Goal: Task Accomplishment & Management: Complete application form

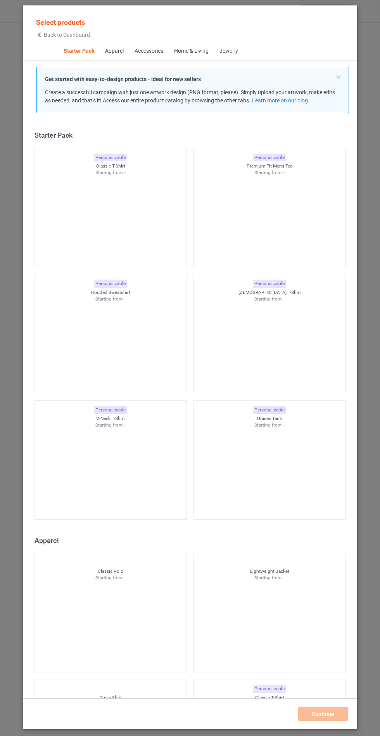
scroll to position [9, 0]
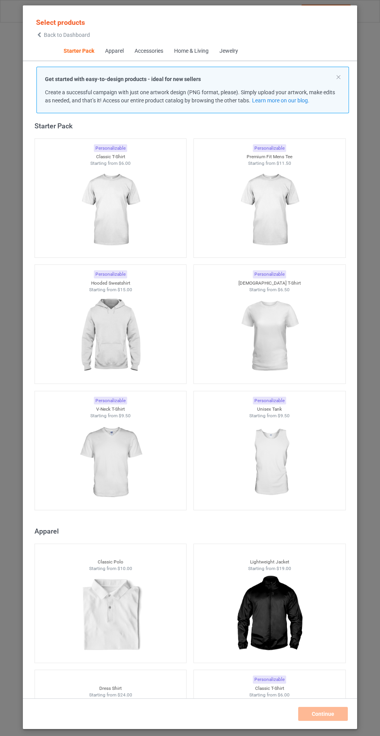
click at [95, 322] on img at bounding box center [110, 336] width 69 height 87
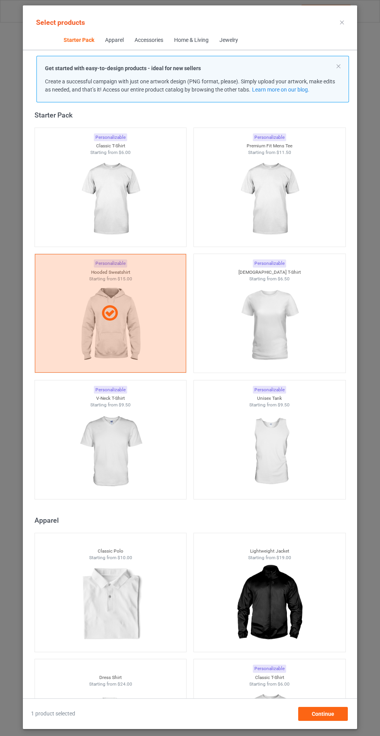
scroll to position [45, 0]
click at [327, 713] on span "Continue" at bounding box center [323, 714] width 22 height 6
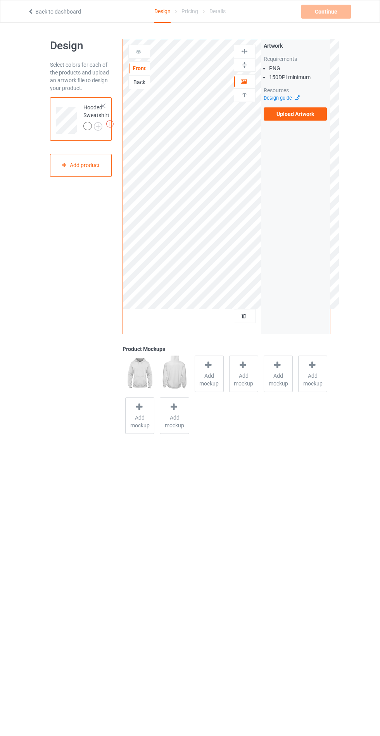
click at [311, 114] on label "Upload Artwork" at bounding box center [296, 113] width 64 height 13
click at [0, 0] on input "Upload Artwork" at bounding box center [0, 0] width 0 height 0
click at [319, 118] on label "Upload Artwork" at bounding box center [296, 113] width 64 height 13
click at [0, 0] on input "Upload Artwork" at bounding box center [0, 0] width 0 height 0
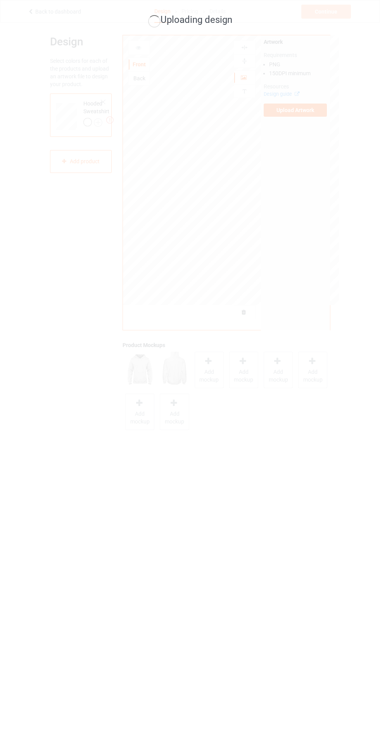
scroll to position [7, 0]
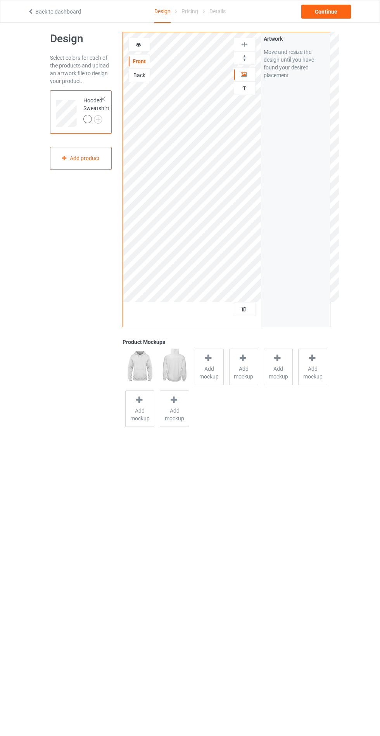
click at [218, 375] on span "Add mockup" at bounding box center [209, 373] width 28 height 16
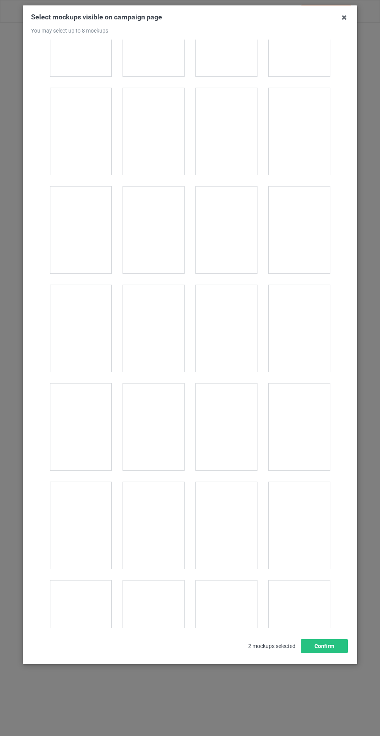
scroll to position [6261, 0]
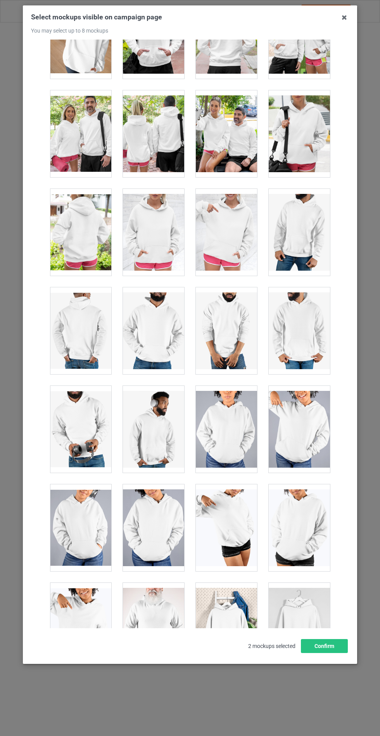
click at [171, 223] on div at bounding box center [153, 232] width 61 height 87
click at [328, 653] on button "Confirm" at bounding box center [324, 646] width 47 height 14
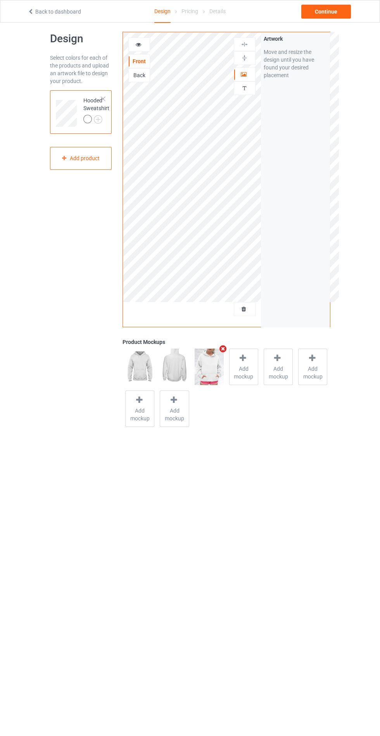
click at [0, 0] on img at bounding box center [0, 0] width 0 height 0
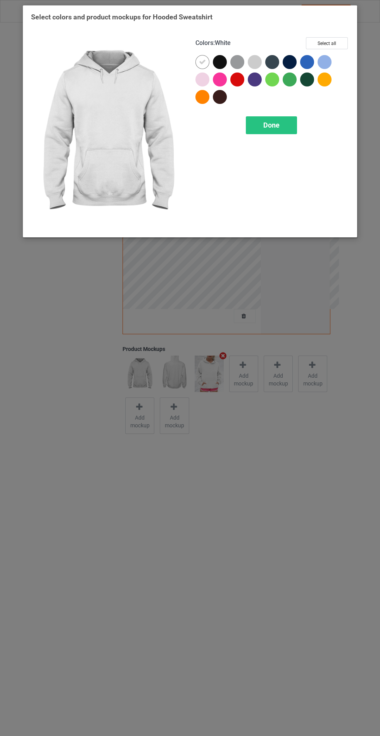
click at [220, 55] on div at bounding box center [220, 62] width 14 height 14
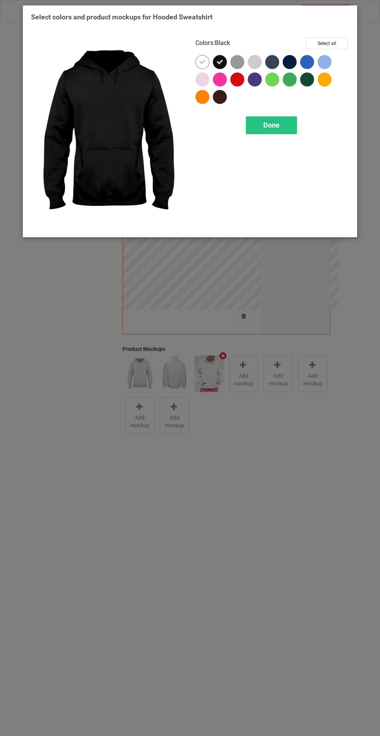
click at [233, 67] on div at bounding box center [237, 62] width 14 height 14
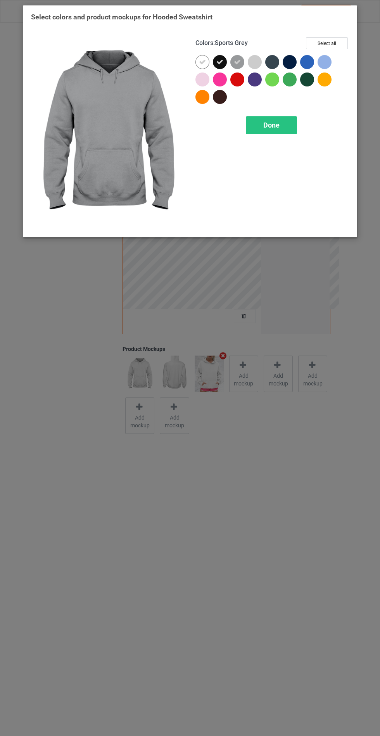
click at [276, 65] on div at bounding box center [272, 62] width 14 height 14
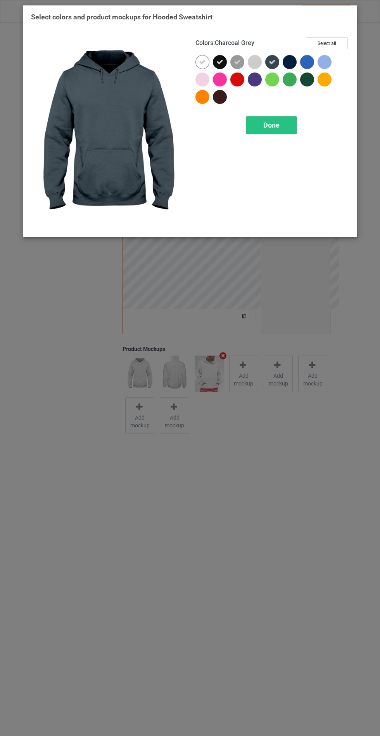
click at [286, 57] on div at bounding box center [290, 62] width 14 height 14
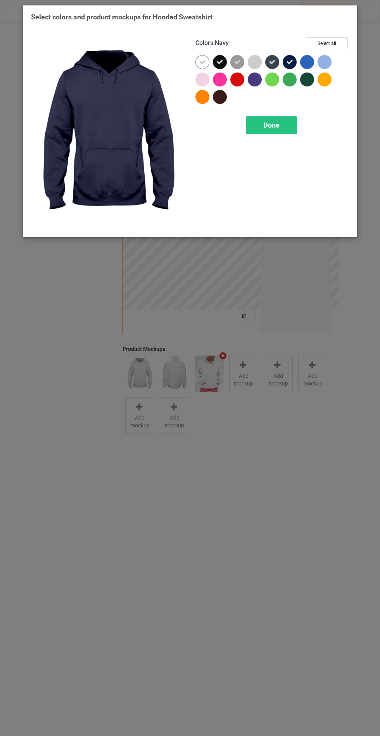
click at [312, 81] on div at bounding box center [307, 80] width 14 height 14
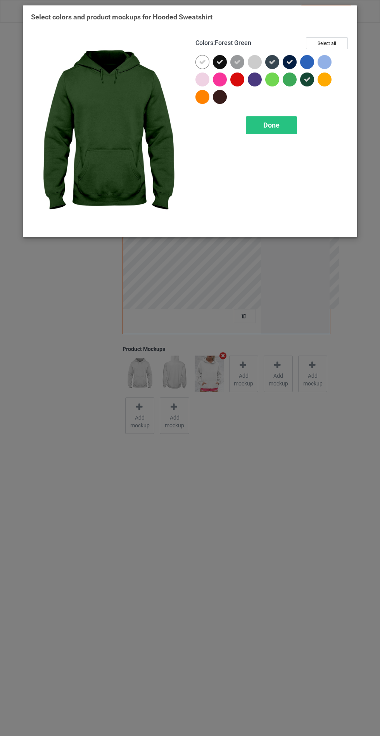
click at [332, 64] on div at bounding box center [326, 63] width 17 height 17
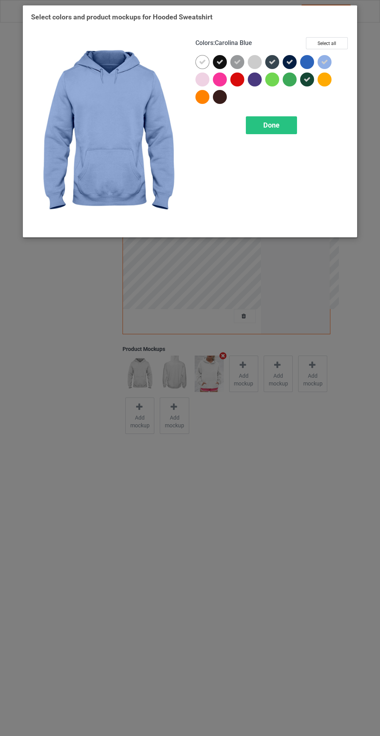
click at [261, 83] on div at bounding box center [256, 81] width 17 height 17
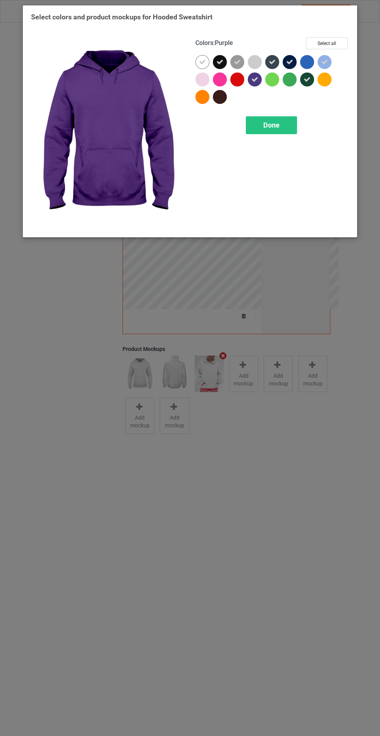
click at [220, 99] on div at bounding box center [220, 97] width 14 height 14
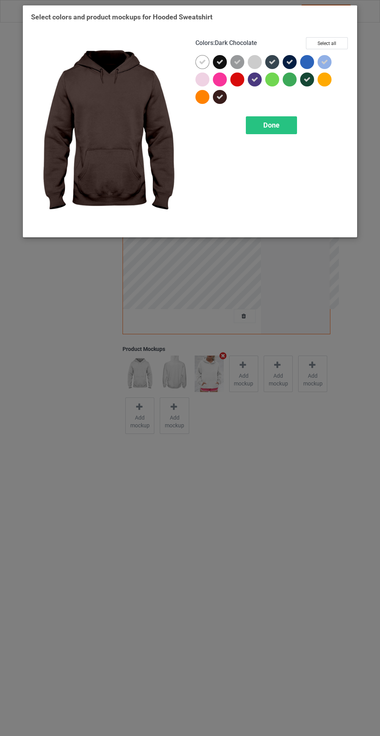
click at [282, 121] on div "Done" at bounding box center [271, 125] width 51 height 18
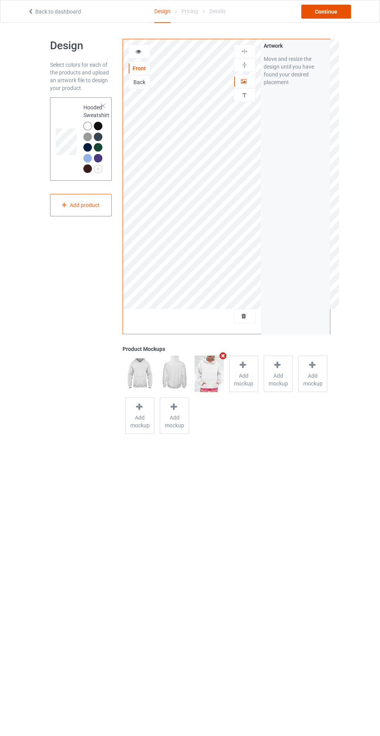
click at [326, 10] on div "Continue" at bounding box center [326, 12] width 50 height 14
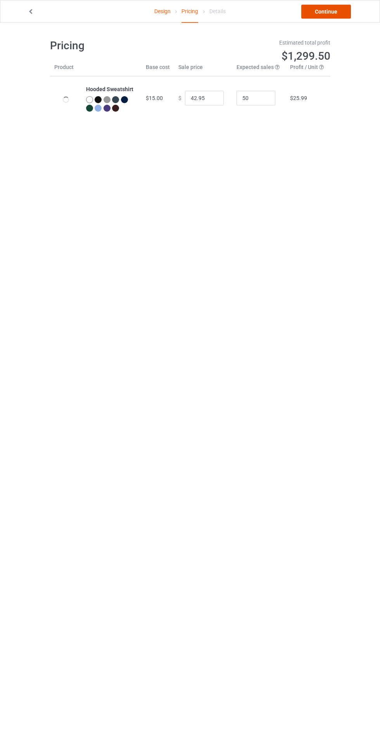
click at [340, 12] on link "Continue" at bounding box center [326, 12] width 50 height 14
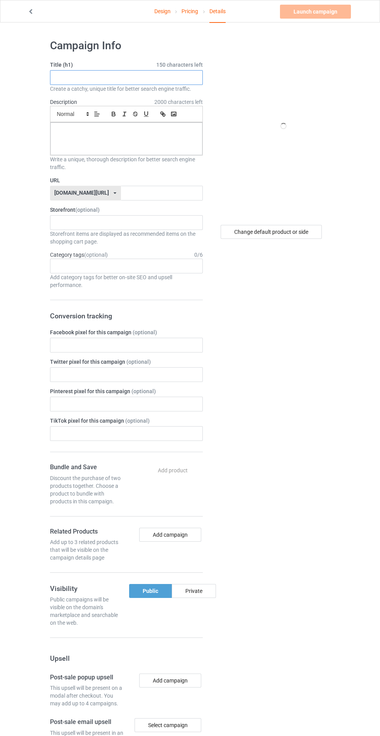
click at [185, 77] on input "text" at bounding box center [126, 77] width 153 height 15
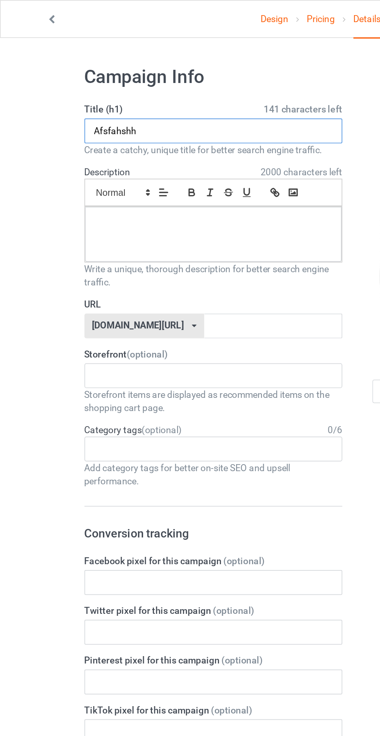
type input "Afsfahshh"
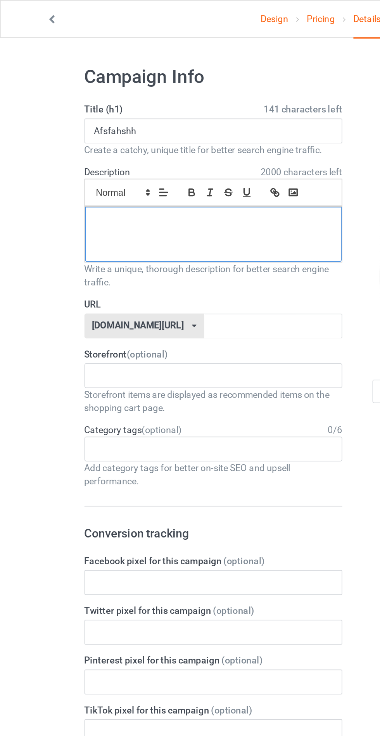
click at [160, 126] on div at bounding box center [126, 139] width 152 height 33
click at [178, 192] on input "text" at bounding box center [162, 193] width 82 height 15
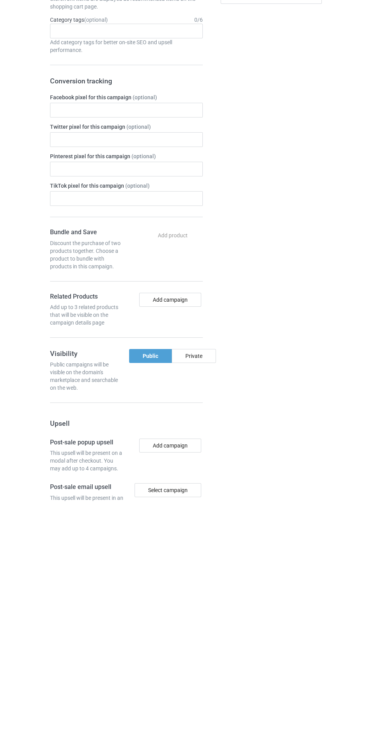
type input "Asfarjdh"
click at [208, 594] on div "Private" at bounding box center [194, 591] width 44 height 14
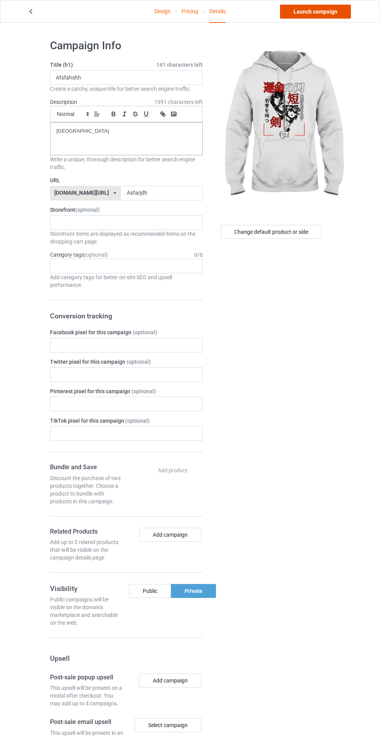
click at [318, 7] on link "Launch campaign" at bounding box center [315, 12] width 71 height 14
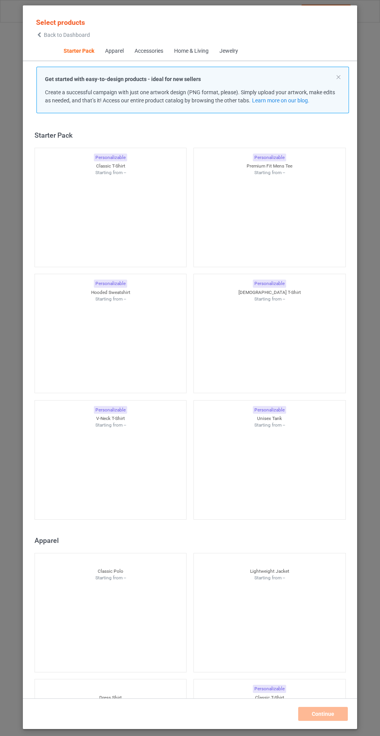
scroll to position [9, 0]
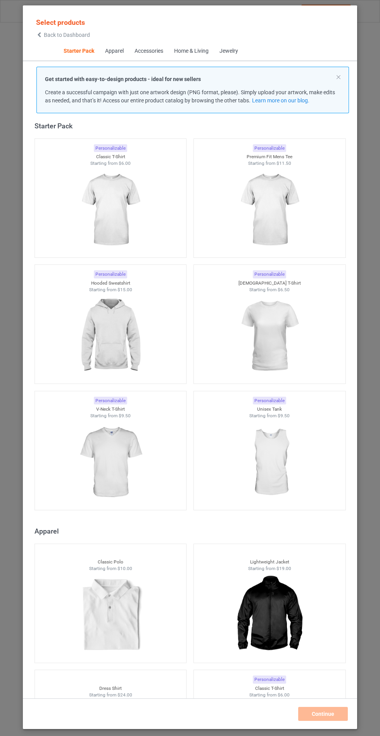
click at [127, 330] on img at bounding box center [110, 336] width 69 height 87
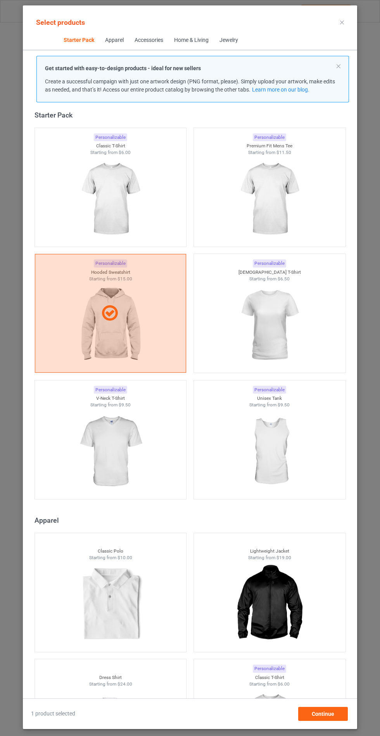
scroll to position [45, 0]
click at [326, 715] on span "Continue" at bounding box center [323, 714] width 22 height 6
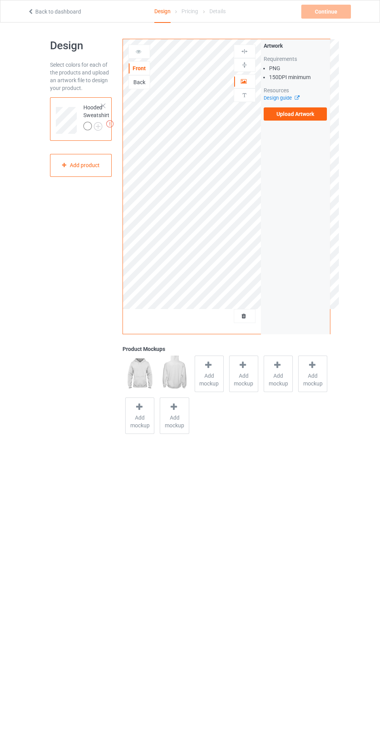
click at [291, 119] on label "Upload Artwork" at bounding box center [296, 113] width 64 height 13
click at [0, 0] on input "Upload Artwork" at bounding box center [0, 0] width 0 height 0
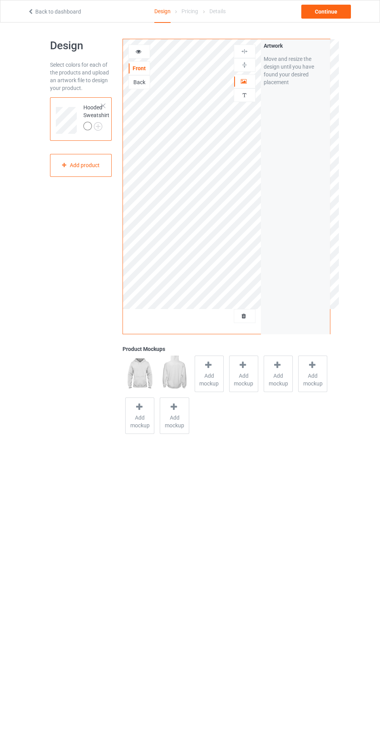
click at [217, 367] on div "Add mockup" at bounding box center [209, 374] width 29 height 36
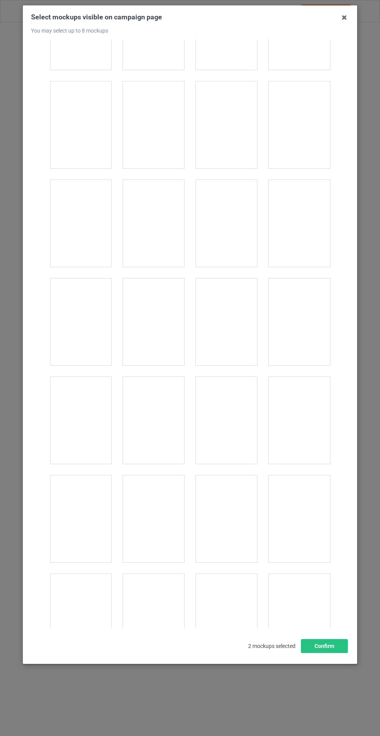
scroll to position [6175, 0]
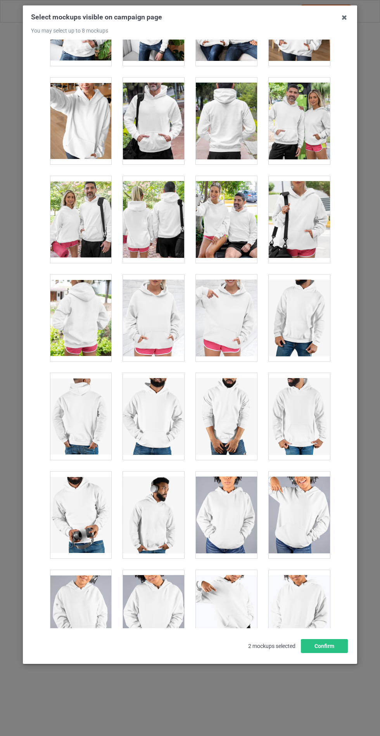
click at [146, 312] on div at bounding box center [153, 318] width 61 height 87
click at [329, 653] on button "Confirm" at bounding box center [324, 646] width 47 height 14
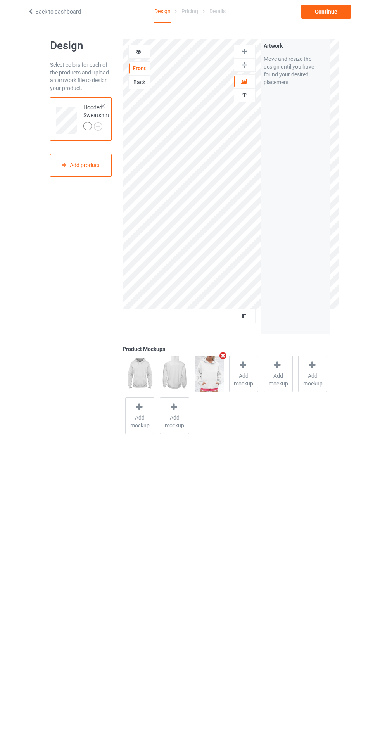
click at [0, 0] on img at bounding box center [0, 0] width 0 height 0
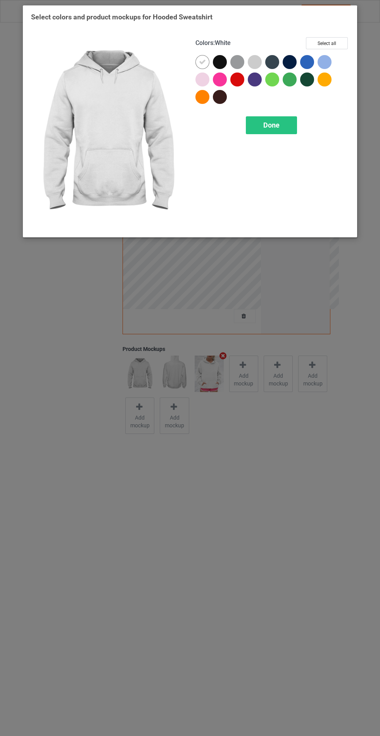
click at [218, 66] on div at bounding box center [220, 62] width 14 height 14
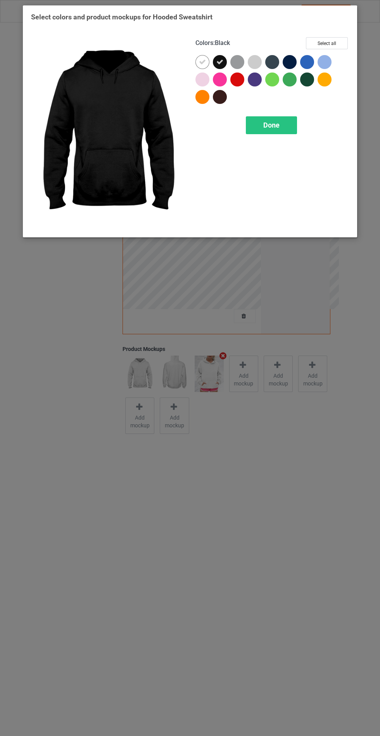
click at [215, 96] on div at bounding box center [220, 97] width 14 height 14
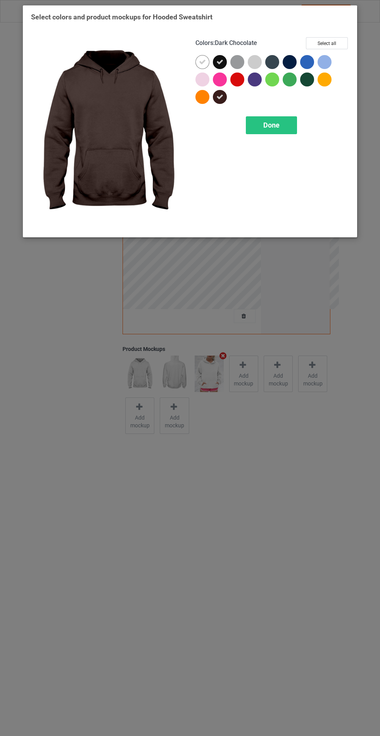
click at [241, 67] on div at bounding box center [238, 63] width 17 height 17
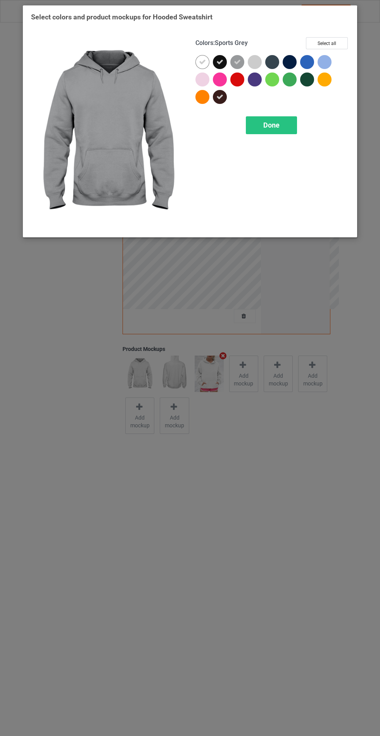
click at [256, 58] on div at bounding box center [255, 62] width 14 height 14
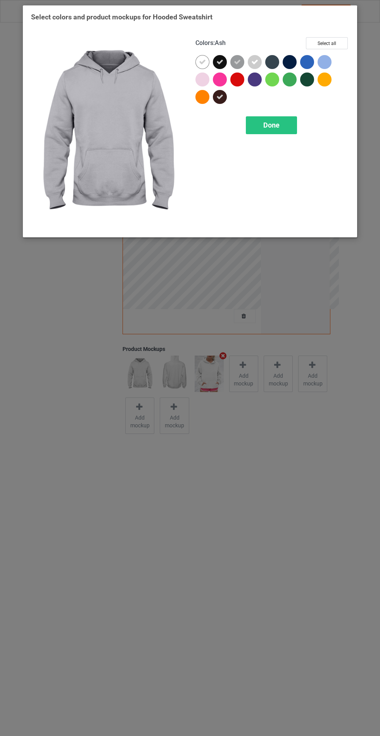
click at [271, 57] on div at bounding box center [272, 62] width 14 height 14
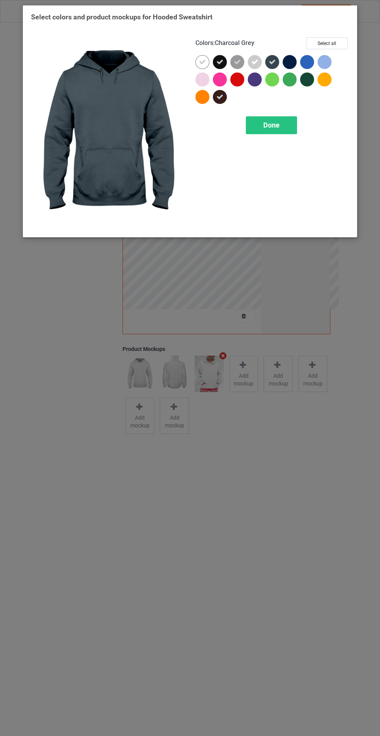
click at [323, 62] on div at bounding box center [325, 62] width 14 height 14
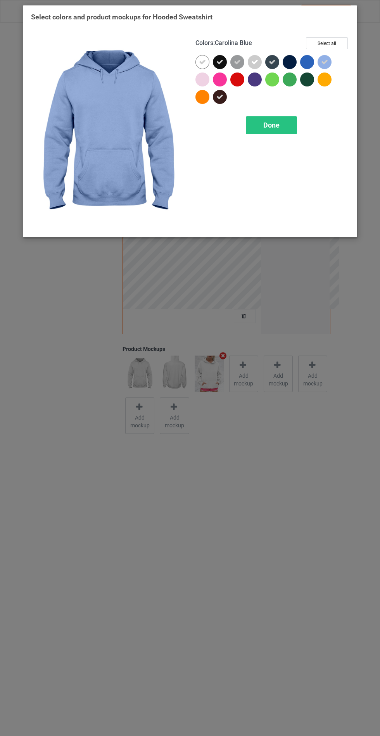
click at [210, 82] on div at bounding box center [204, 81] width 17 height 17
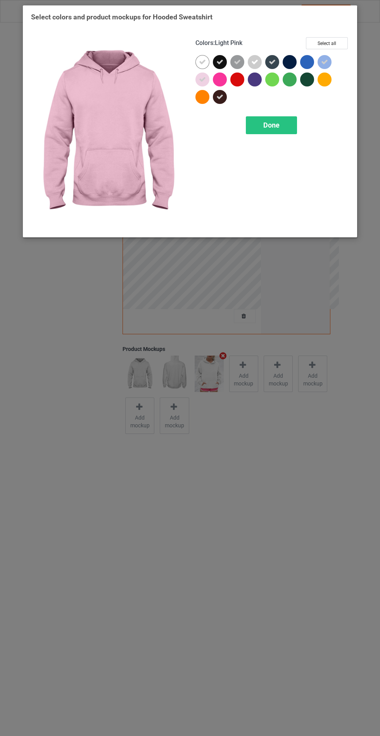
click at [276, 118] on div "Done" at bounding box center [271, 125] width 51 height 18
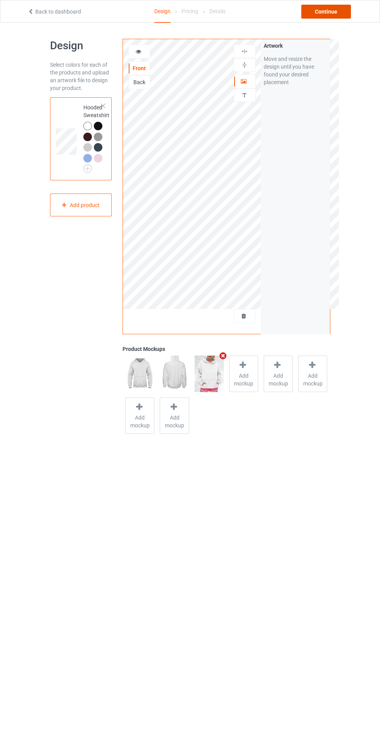
click at [329, 11] on div "Continue" at bounding box center [326, 12] width 50 height 14
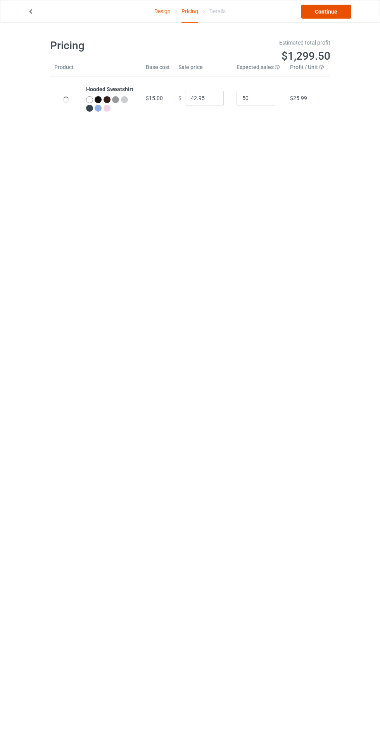
click at [337, 16] on link "Continue" at bounding box center [326, 12] width 50 height 14
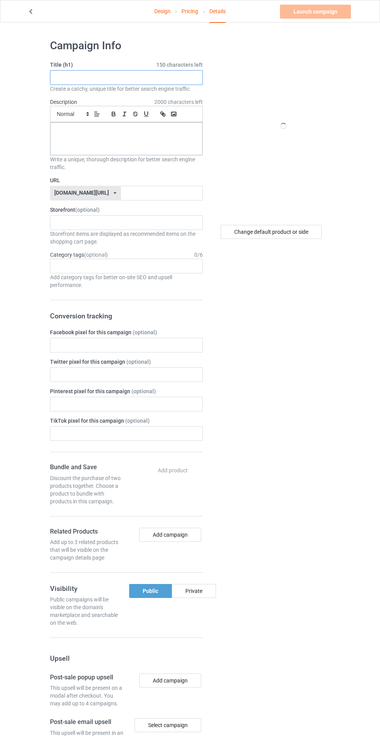
click at [173, 79] on input "text" at bounding box center [126, 77] width 153 height 15
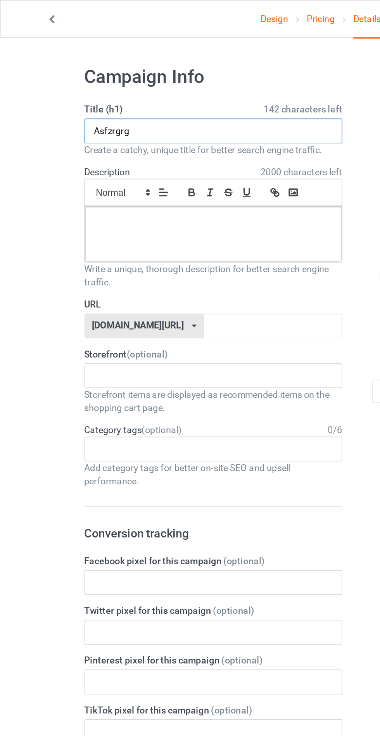
type input "Asfzrgrg"
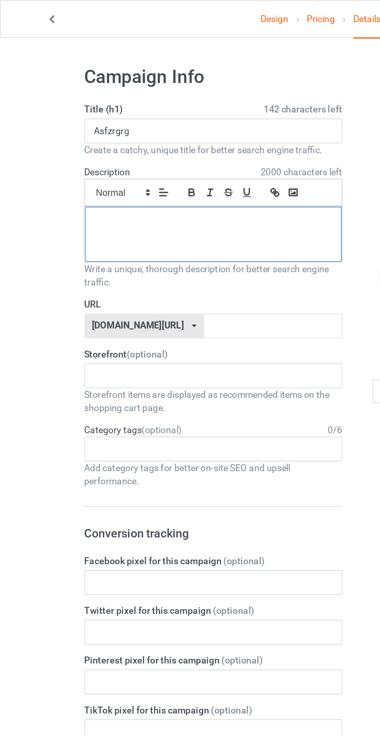
click at [163, 128] on p at bounding box center [127, 131] width 140 height 7
click at [157, 191] on input "text" at bounding box center [162, 193] width 82 height 15
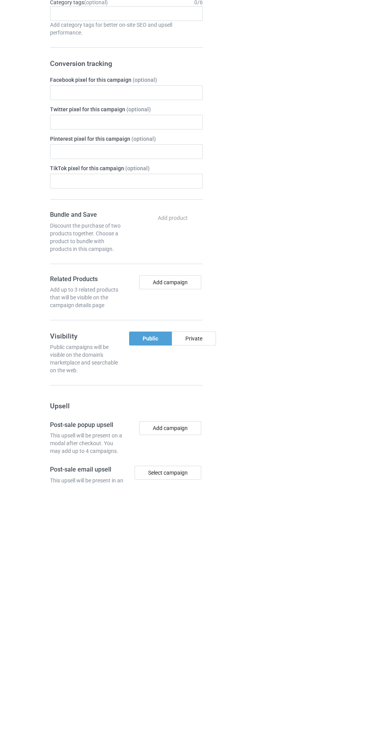
type input "Gxsggthj"
click at [204, 587] on div "Private" at bounding box center [194, 591] width 44 height 14
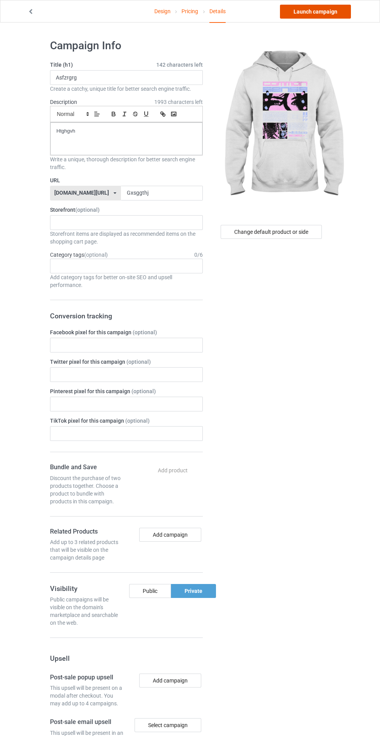
click at [329, 11] on link "Launch campaign" at bounding box center [315, 12] width 71 height 14
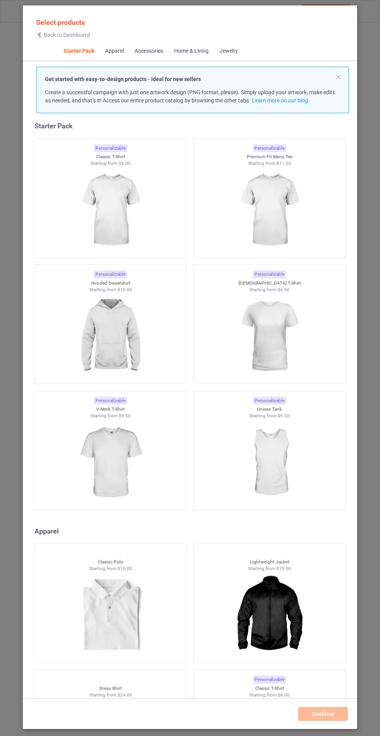
click at [130, 339] on img at bounding box center [110, 336] width 69 height 87
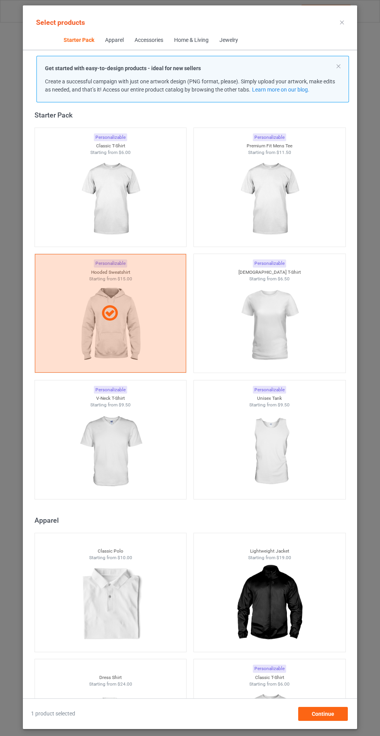
scroll to position [45, 0]
click at [327, 715] on span "Continue" at bounding box center [323, 714] width 22 height 6
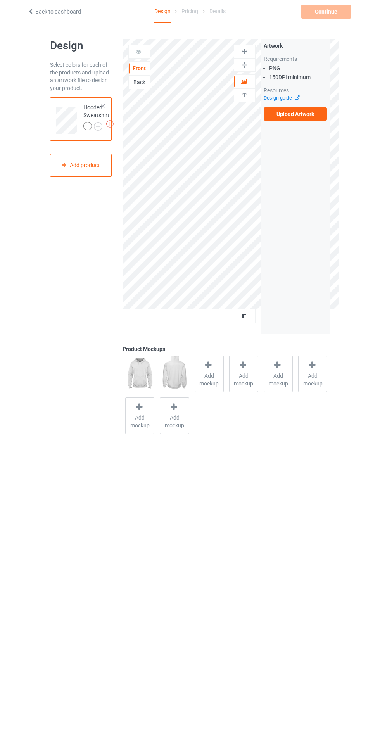
click at [201, 376] on span "Add mockup" at bounding box center [209, 380] width 28 height 16
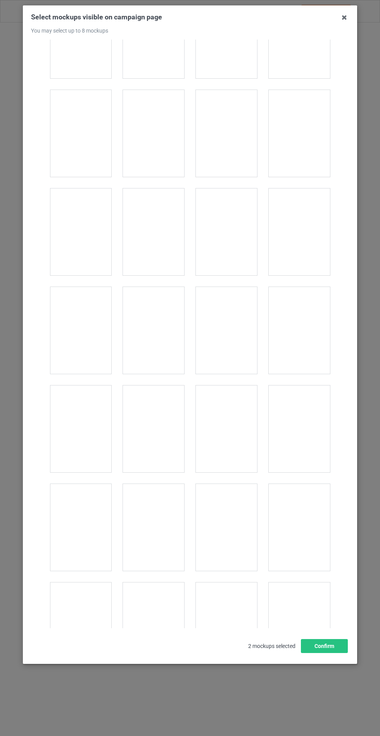
scroll to position [6261, 0]
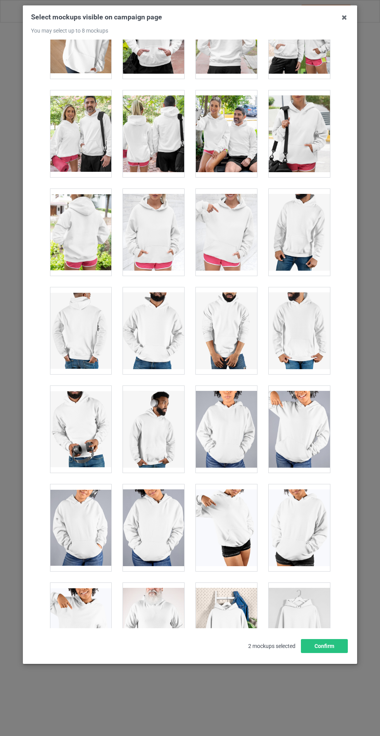
click at [148, 242] on div at bounding box center [153, 232] width 61 height 87
click at [331, 653] on button "Confirm" at bounding box center [324, 646] width 47 height 14
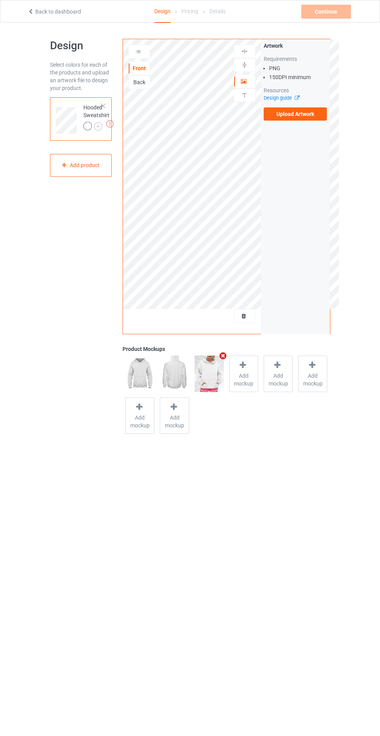
click at [0, 0] on img at bounding box center [0, 0] width 0 height 0
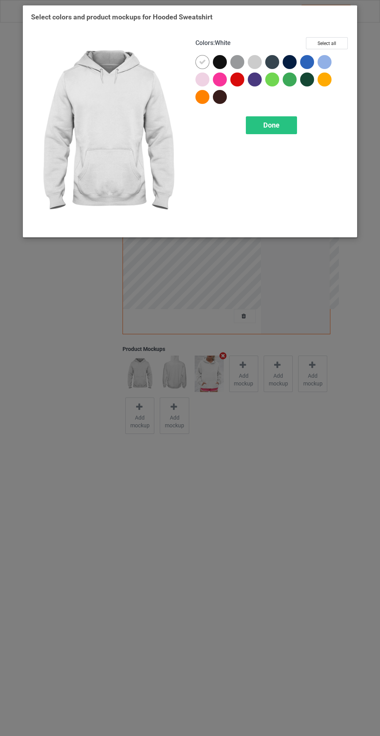
click at [223, 63] on div at bounding box center [220, 62] width 14 height 14
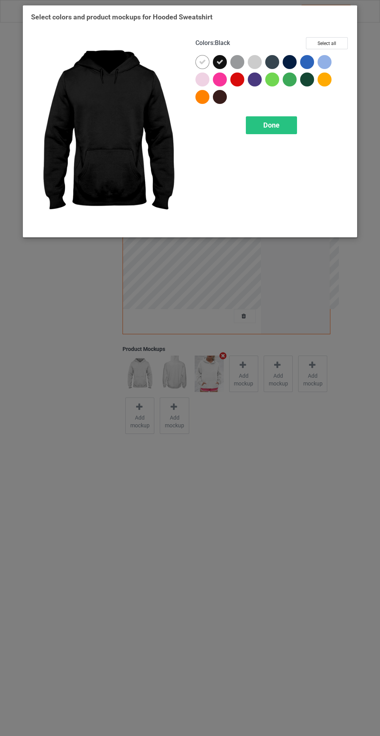
click at [223, 101] on div at bounding box center [220, 97] width 14 height 14
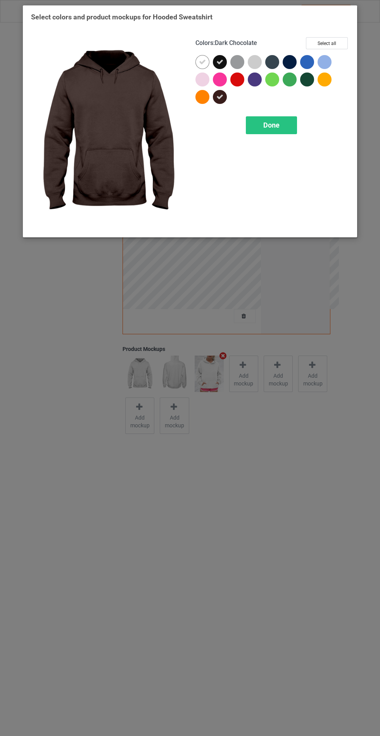
click at [270, 67] on div at bounding box center [272, 62] width 14 height 14
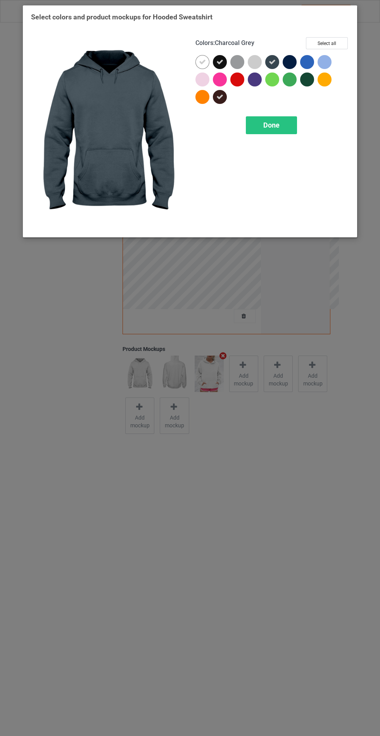
click at [289, 63] on div at bounding box center [290, 62] width 14 height 14
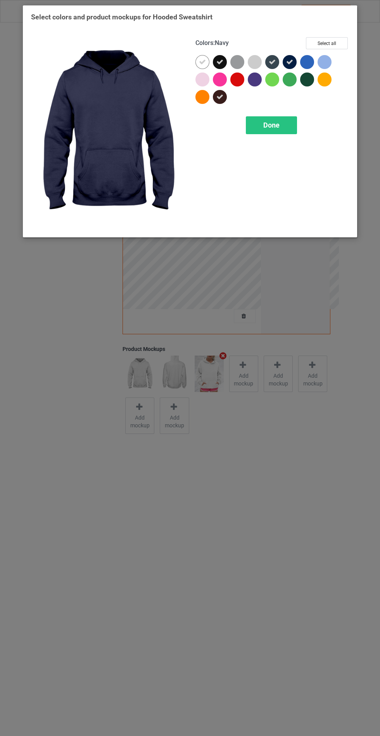
click at [250, 81] on div at bounding box center [255, 80] width 14 height 14
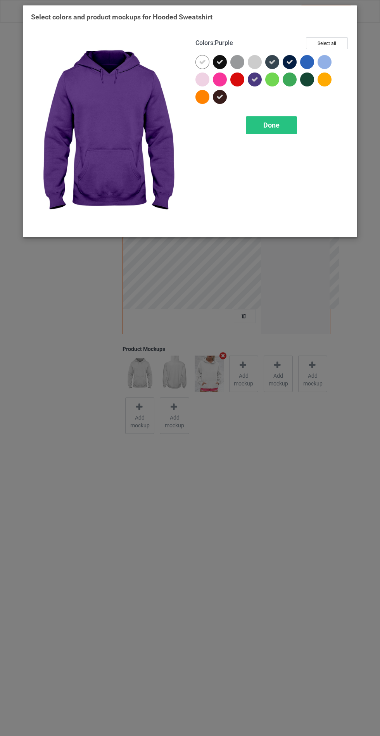
click at [311, 78] on div at bounding box center [307, 80] width 14 height 14
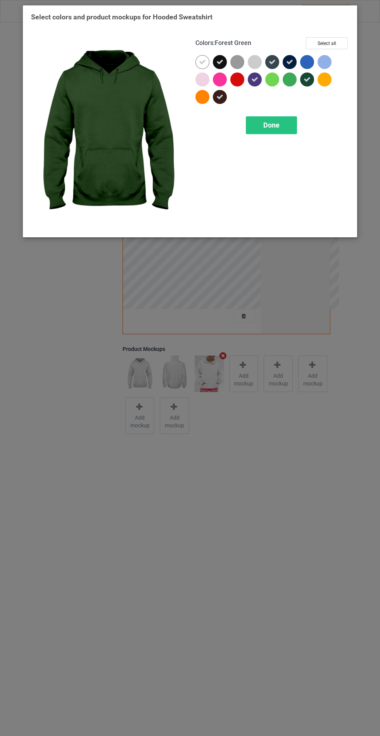
click at [279, 128] on span "Done" at bounding box center [271, 125] width 16 height 8
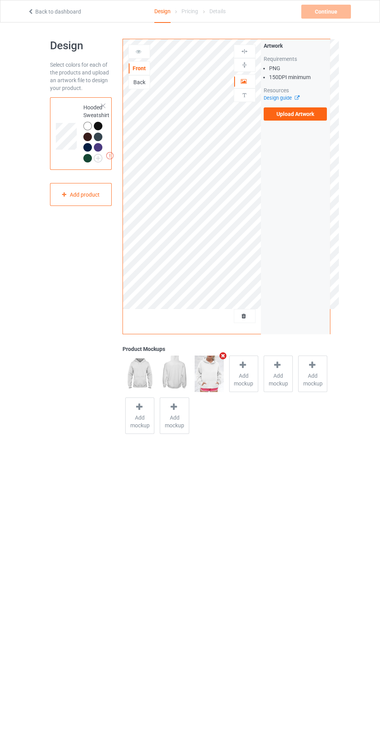
click at [291, 117] on label "Upload Artwork" at bounding box center [296, 113] width 64 height 13
click at [0, 0] on input "Upload Artwork" at bounding box center [0, 0] width 0 height 0
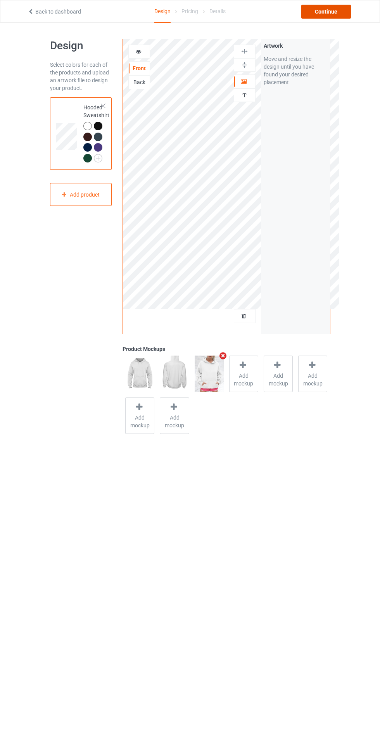
click at [331, 12] on div "Continue" at bounding box center [326, 12] width 50 height 14
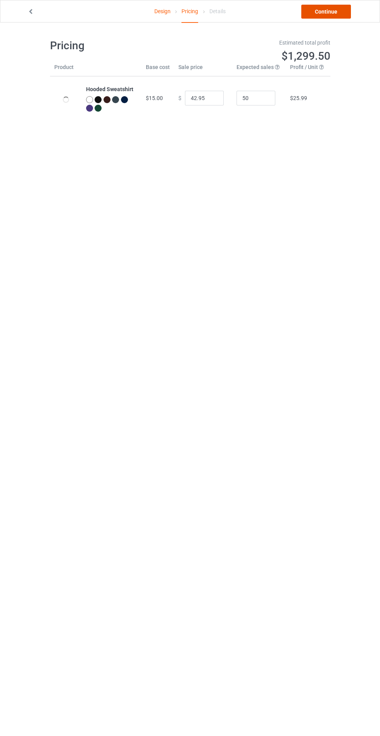
click at [332, 5] on link "Continue" at bounding box center [326, 12] width 50 height 14
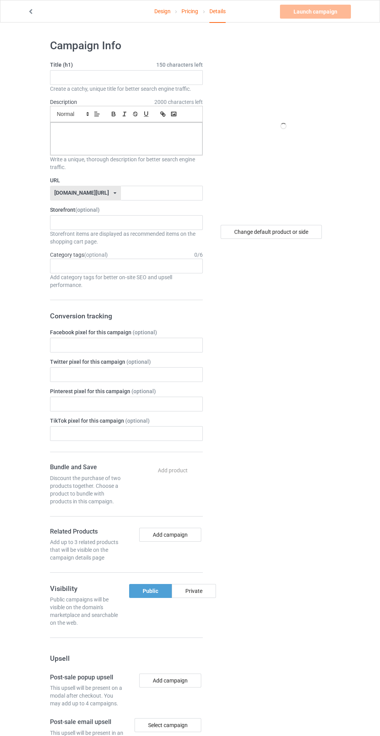
click at [167, 99] on span "2000 characters left" at bounding box center [178, 102] width 48 height 8
click at [89, 77] on input "text" at bounding box center [126, 77] width 153 height 15
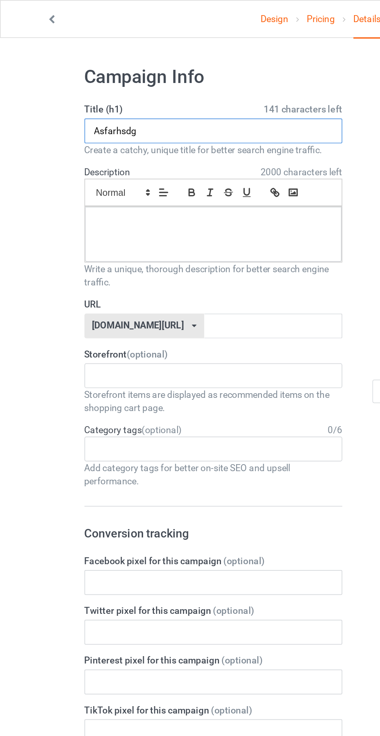
type input "Asfarhsdg"
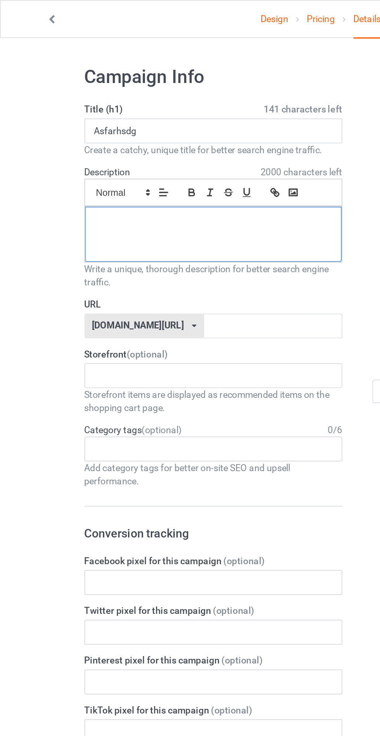
click at [75, 147] on div at bounding box center [126, 139] width 152 height 33
click at [121, 191] on input "text" at bounding box center [162, 193] width 82 height 15
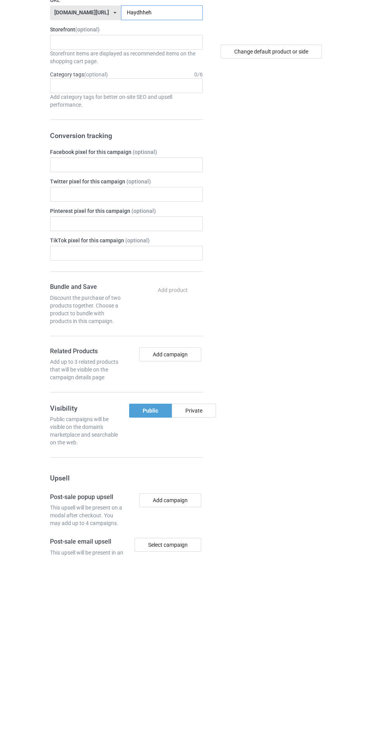
type input "Haydhheh"
click at [208, 590] on div "Change default product or side" at bounding box center [272, 471] width 128 height 876
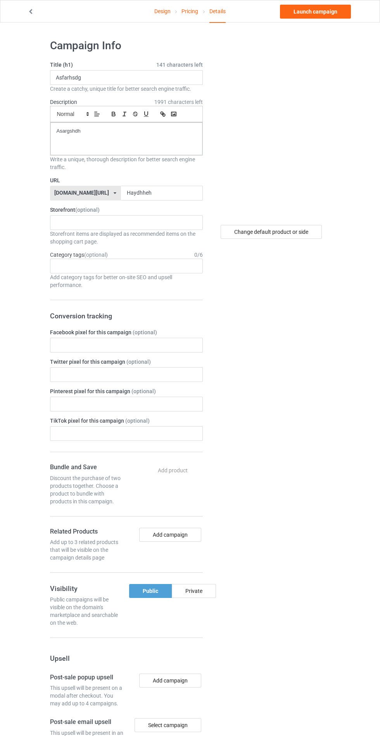
click at [201, 606] on div "Public Private" at bounding box center [165, 605] width 79 height 43
click at [210, 588] on div "Change default product or side" at bounding box center [272, 471] width 128 height 876
click at [208, 592] on div "Private" at bounding box center [194, 591] width 44 height 14
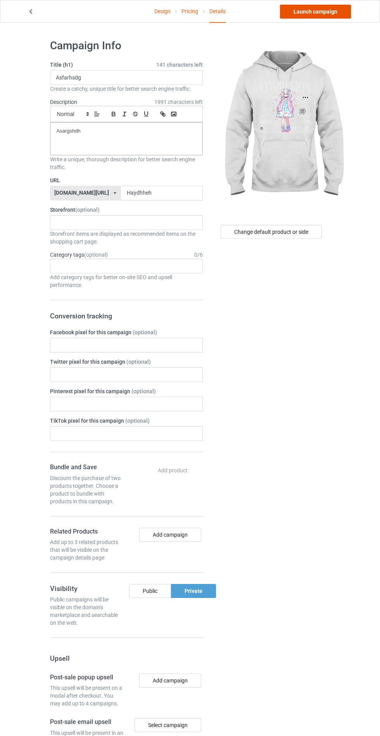
click at [337, 13] on link "Launch campaign" at bounding box center [315, 12] width 71 height 14
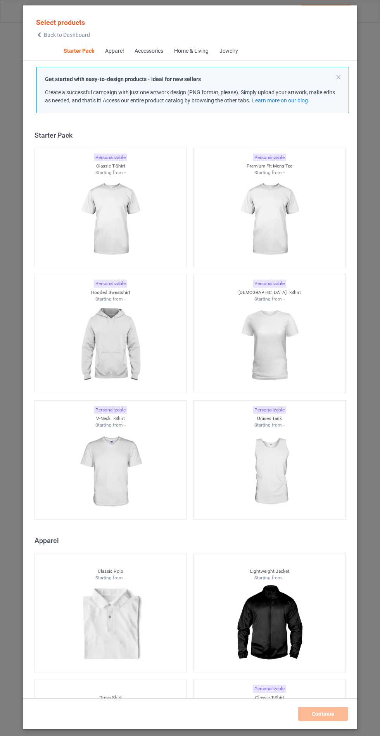
scroll to position [9, 0]
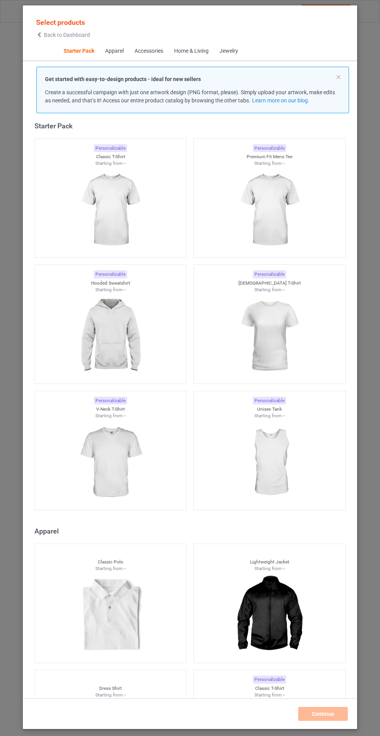
click at [128, 337] on img at bounding box center [110, 336] width 69 height 87
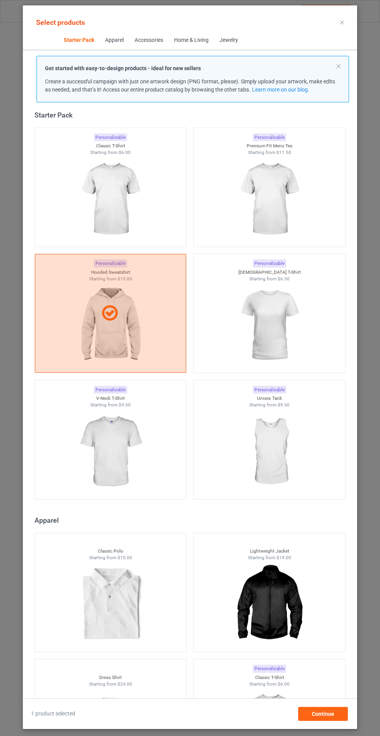
scroll to position [45, 0]
click at [341, 718] on div "Continue" at bounding box center [323, 714] width 50 height 14
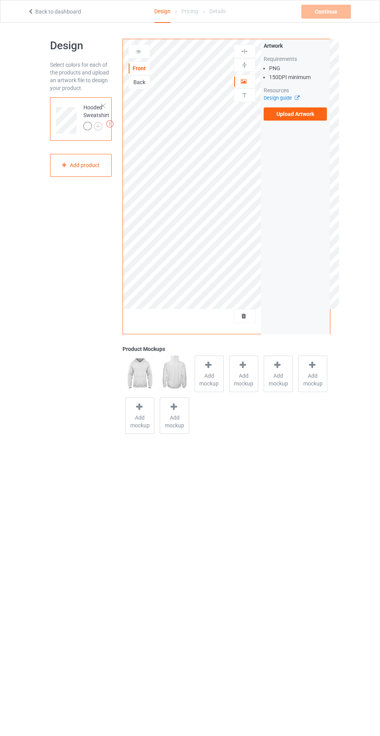
click at [0, 0] on img at bounding box center [0, 0] width 0 height 0
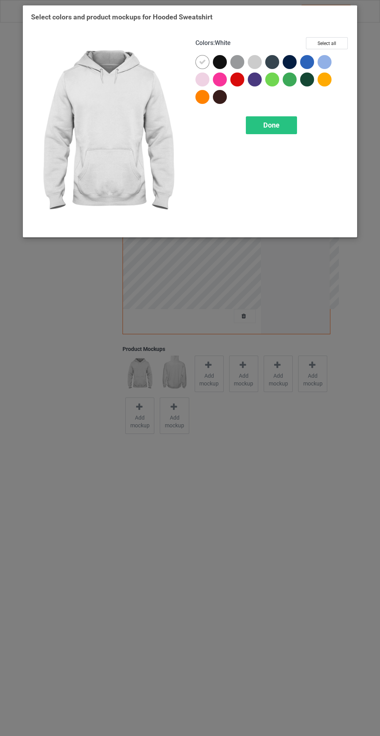
click at [219, 62] on div at bounding box center [220, 62] width 14 height 14
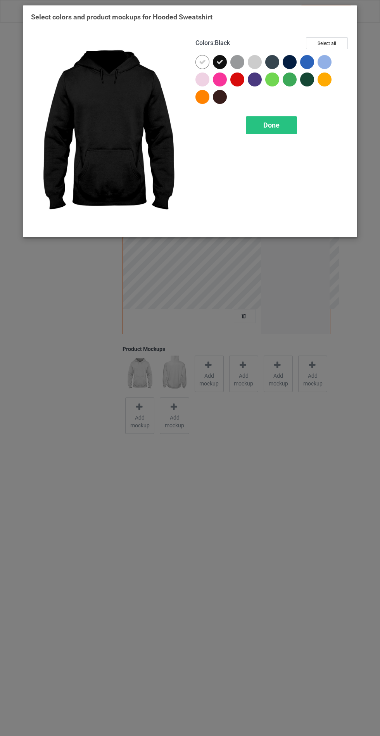
click at [255, 81] on div at bounding box center [255, 80] width 14 height 14
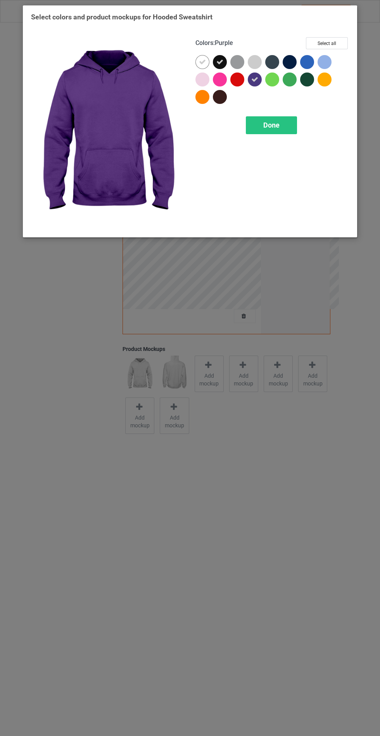
click at [221, 95] on div at bounding box center [220, 97] width 14 height 14
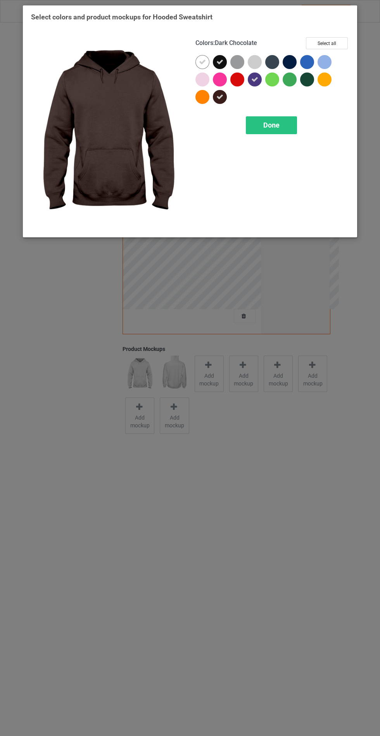
click at [289, 57] on div at bounding box center [290, 62] width 14 height 14
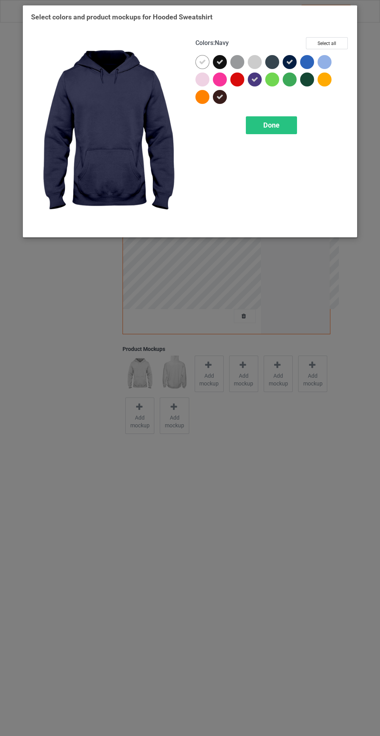
click at [311, 83] on div at bounding box center [307, 80] width 14 height 14
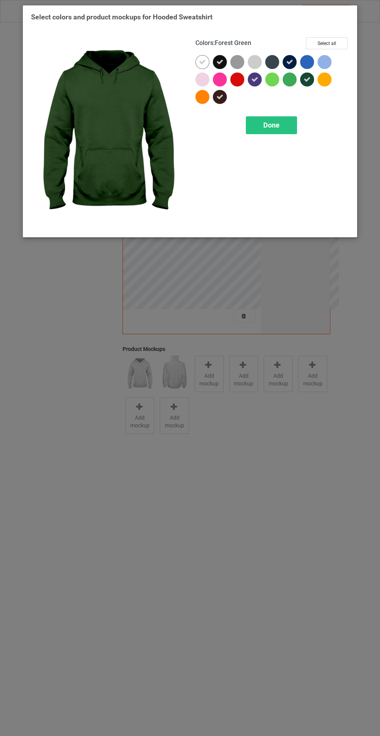
click at [277, 67] on div at bounding box center [272, 62] width 14 height 14
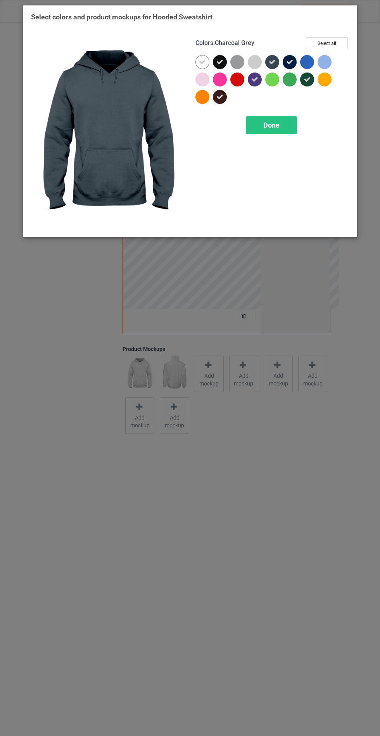
click at [307, 79] on icon at bounding box center [307, 79] width 7 height 7
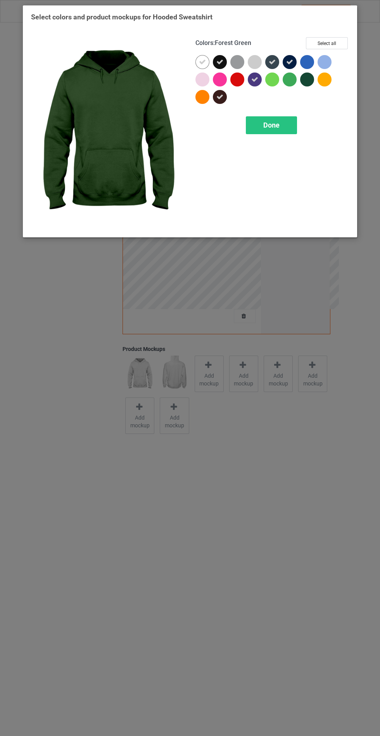
click at [280, 130] on div "Done" at bounding box center [271, 125] width 51 height 18
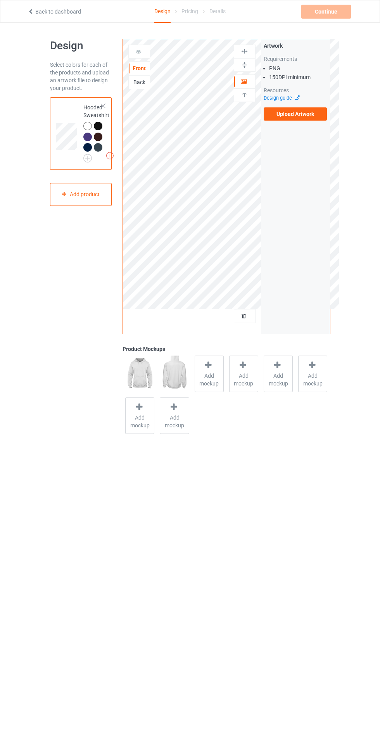
click at [215, 369] on div "Add mockup" at bounding box center [209, 374] width 29 height 36
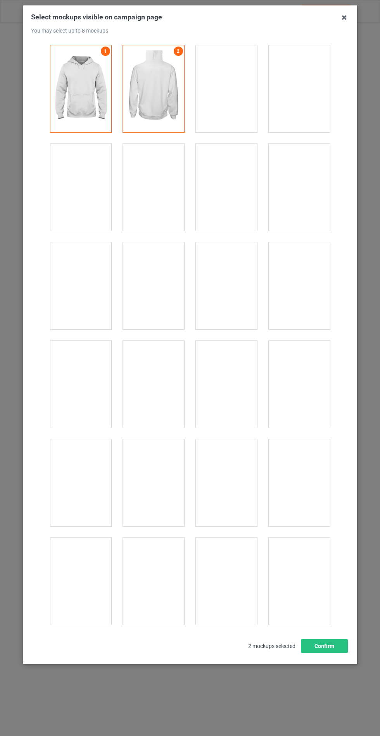
scroll to position [6261, 0]
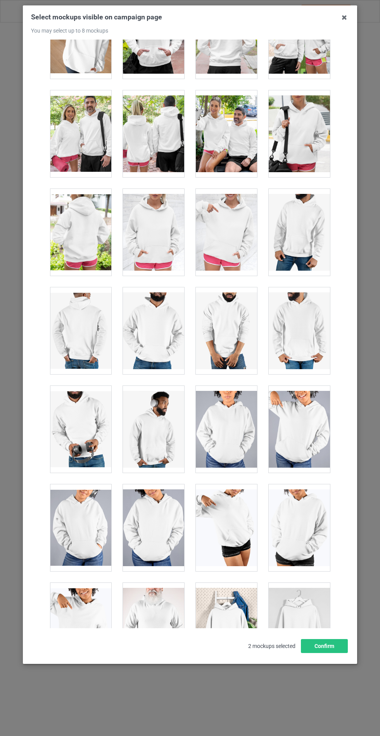
click at [151, 227] on div at bounding box center [153, 232] width 61 height 87
click at [327, 653] on button "Confirm" at bounding box center [324, 646] width 47 height 14
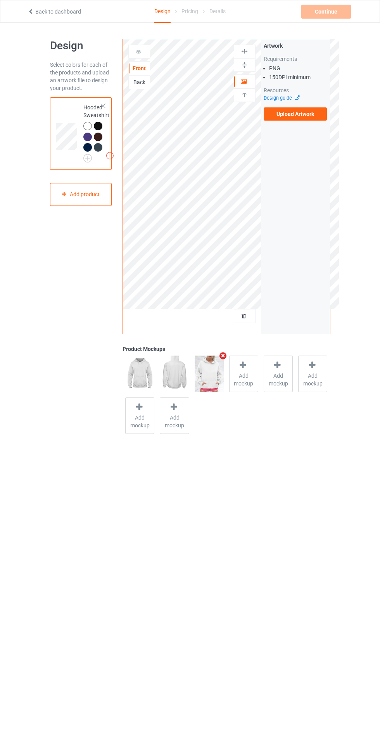
click at [303, 117] on label "Upload Artwork" at bounding box center [296, 113] width 64 height 13
click at [0, 0] on input "Upload Artwork" at bounding box center [0, 0] width 0 height 0
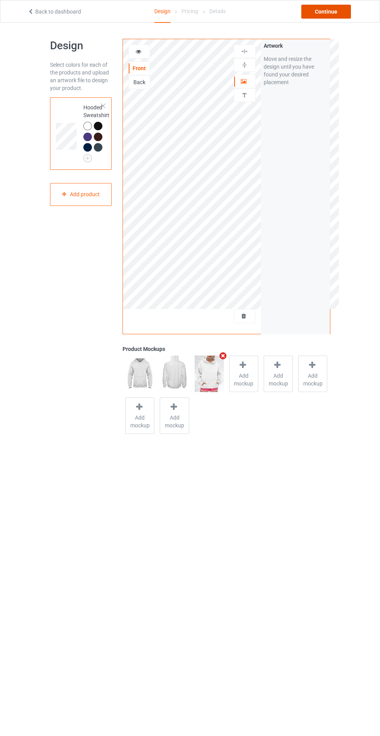
click at [329, 11] on div "Continue" at bounding box center [326, 12] width 50 height 14
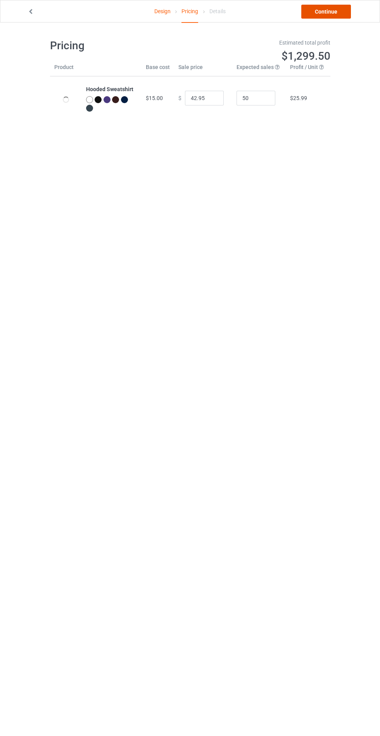
click at [335, 12] on link "Continue" at bounding box center [326, 12] width 50 height 14
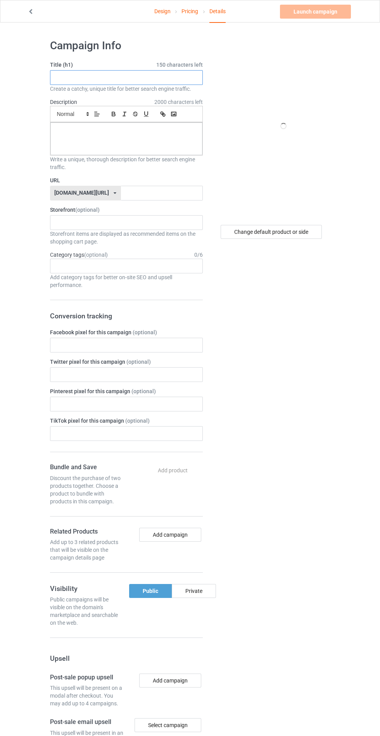
click at [191, 79] on input "text" at bounding box center [126, 77] width 153 height 15
click at [69, 77] on input "text" at bounding box center [126, 77] width 153 height 15
type input "Jzhhddhhdhd"
click at [74, 142] on div at bounding box center [126, 139] width 152 height 33
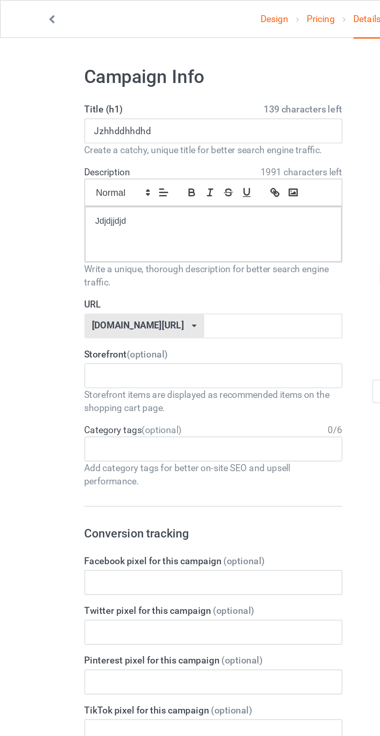
click at [126, 182] on label "URL" at bounding box center [126, 181] width 153 height 8
click at [121, 194] on input "text" at bounding box center [162, 193] width 82 height 15
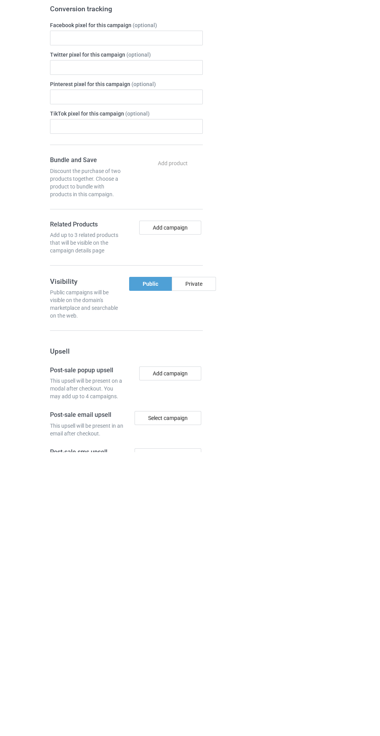
type input "Jdjdjjdjd"
click at [211, 560] on div "Change default product or side" at bounding box center [272, 448] width 128 height 876
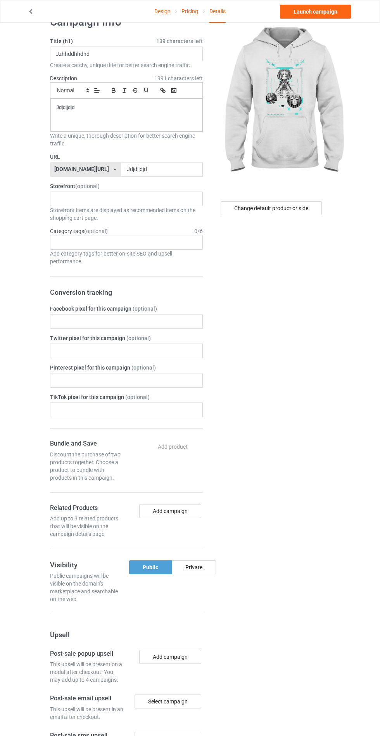
click at [203, 567] on div "Private" at bounding box center [194, 568] width 44 height 14
click at [331, 10] on link "Launch campaign" at bounding box center [315, 12] width 71 height 14
